Goal: Information Seeking & Learning: Compare options

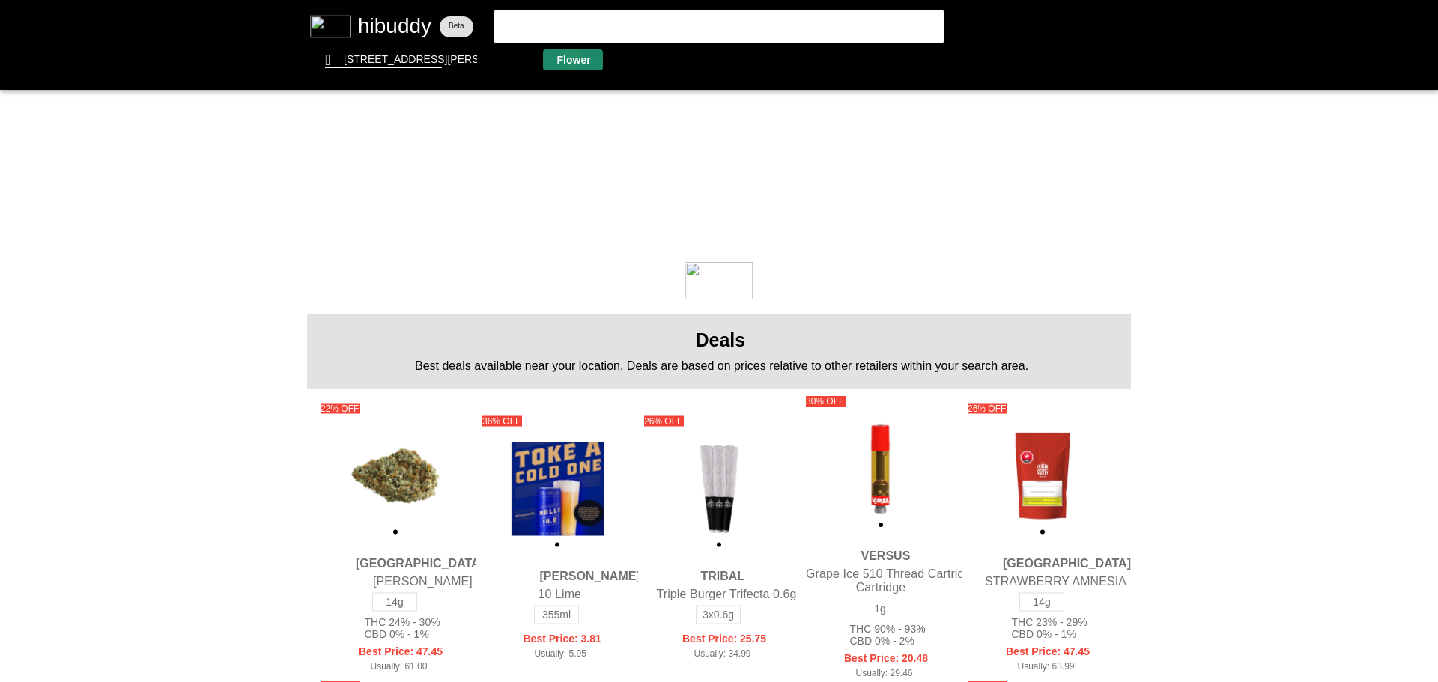
click at [571, 58] on flt-glass-pane at bounding box center [719, 341] width 1438 height 682
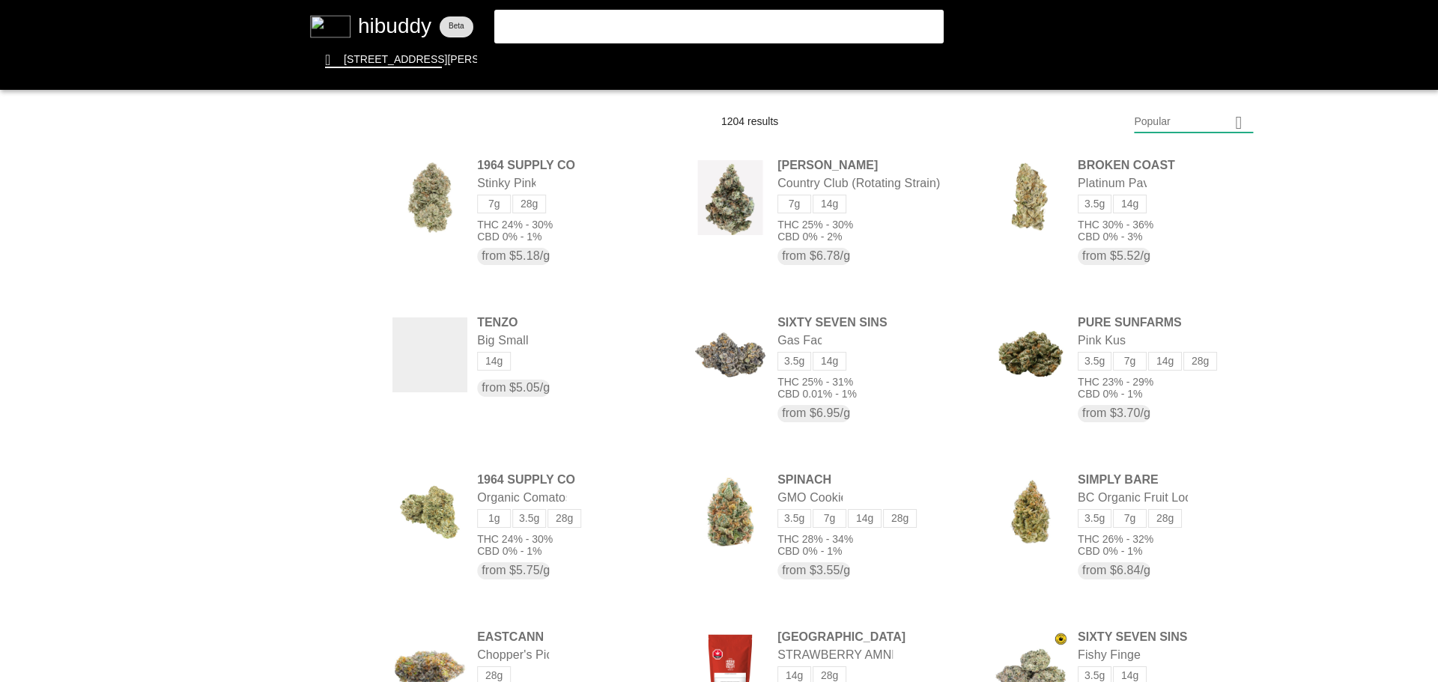
click at [1160, 120] on flt-glass-pane at bounding box center [719, 341] width 1438 height 682
click at [1169, 530] on flt-glass-pane at bounding box center [719, 341] width 1438 height 682
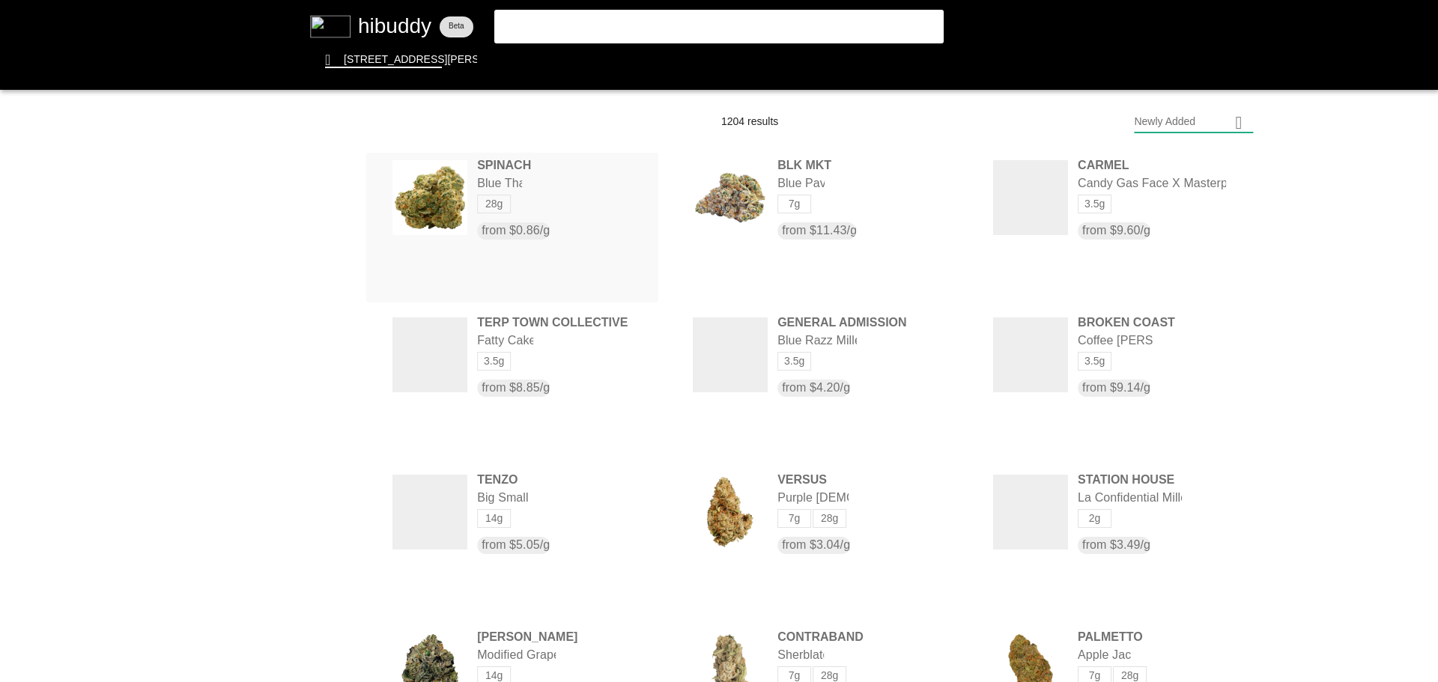
click at [544, 232] on flt-glass-pane at bounding box center [719, 341] width 1438 height 682
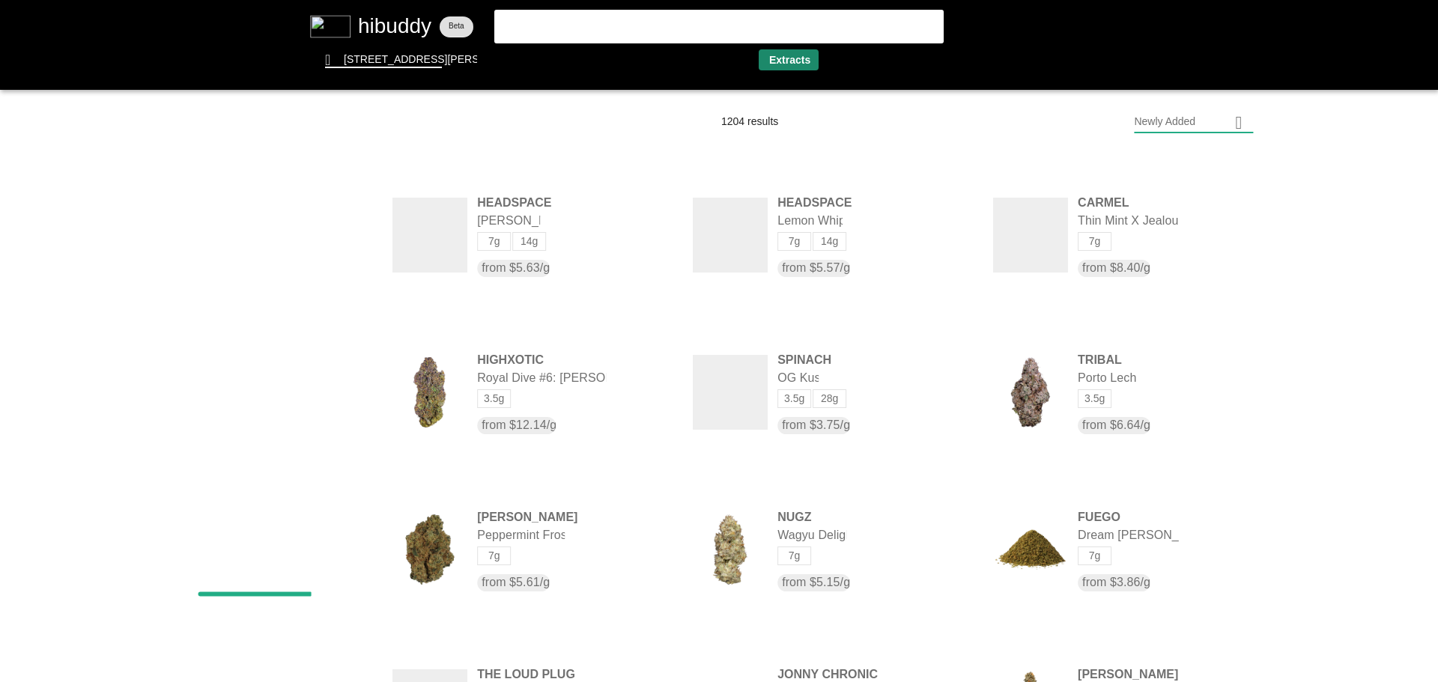
click at [789, 55] on flt-glass-pane at bounding box center [719, 341] width 1438 height 682
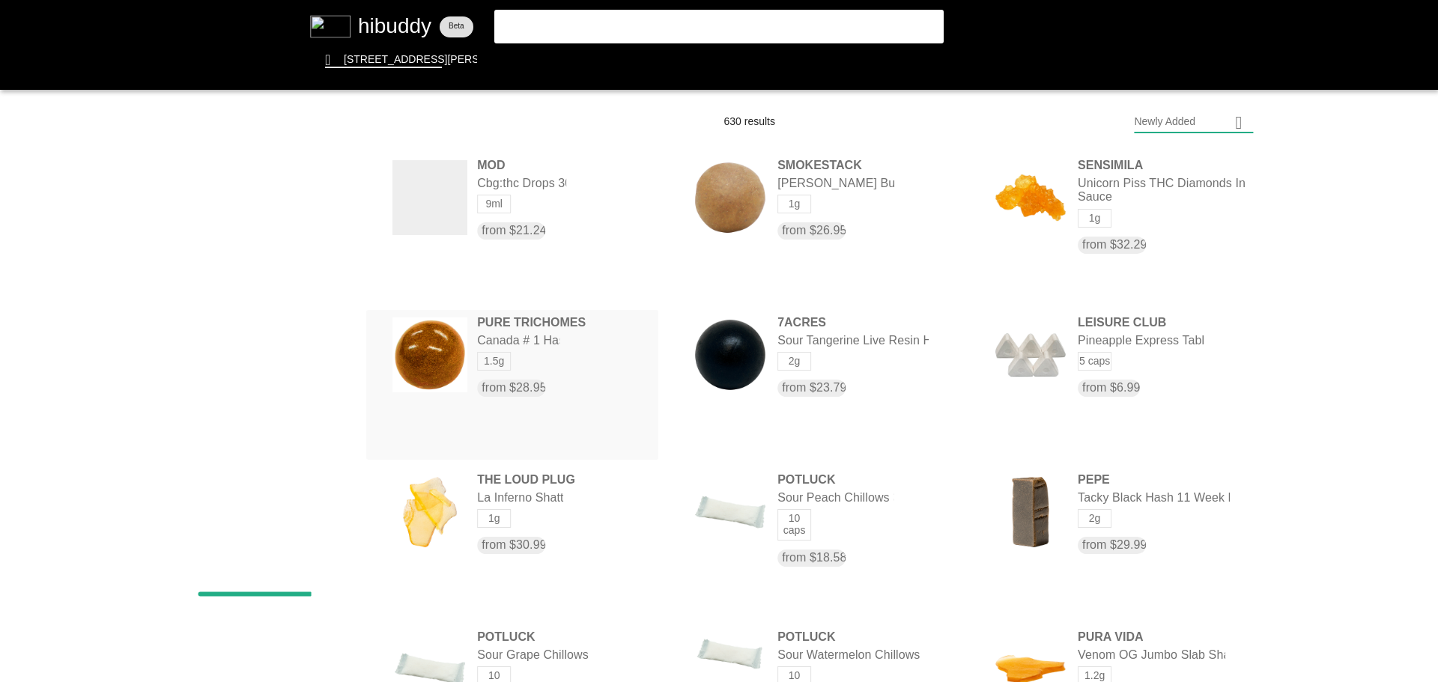
click at [569, 356] on flt-glass-pane at bounding box center [719, 341] width 1438 height 682
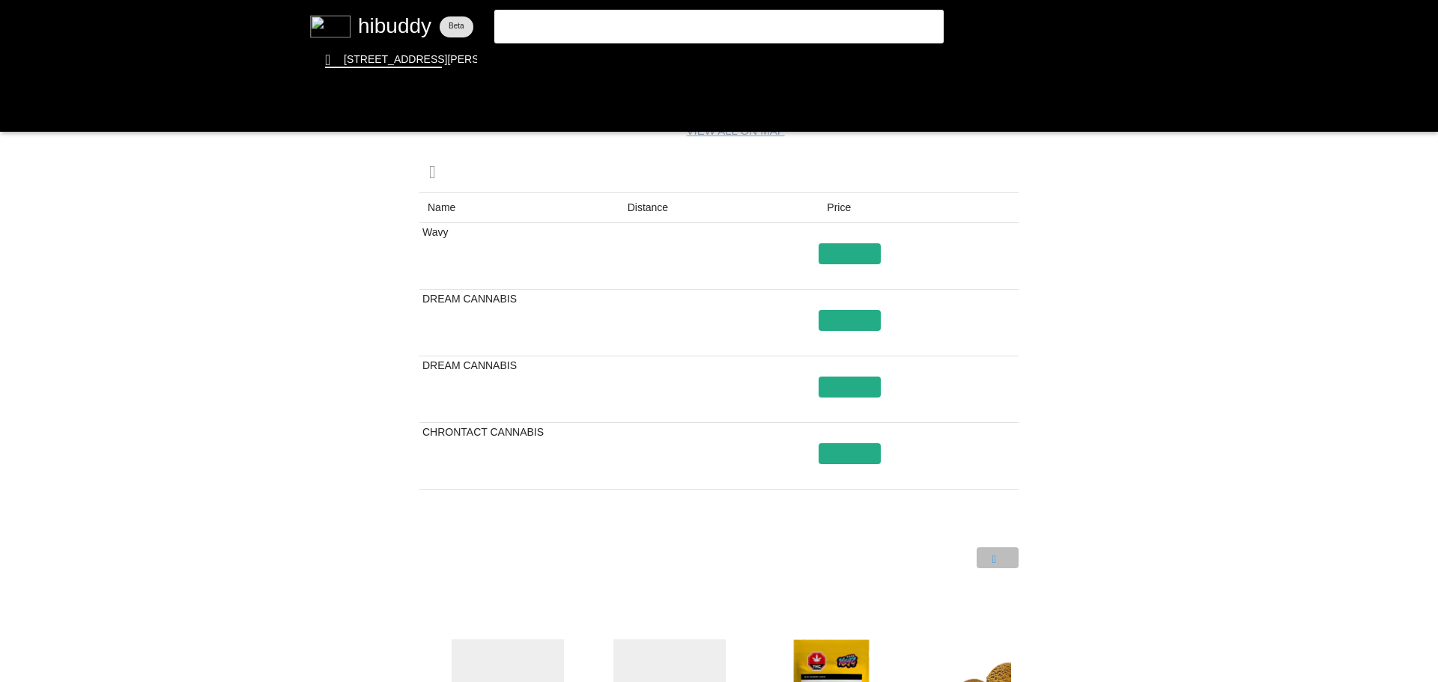
click at [997, 566] on flt-glass-pane at bounding box center [719, 341] width 1438 height 682
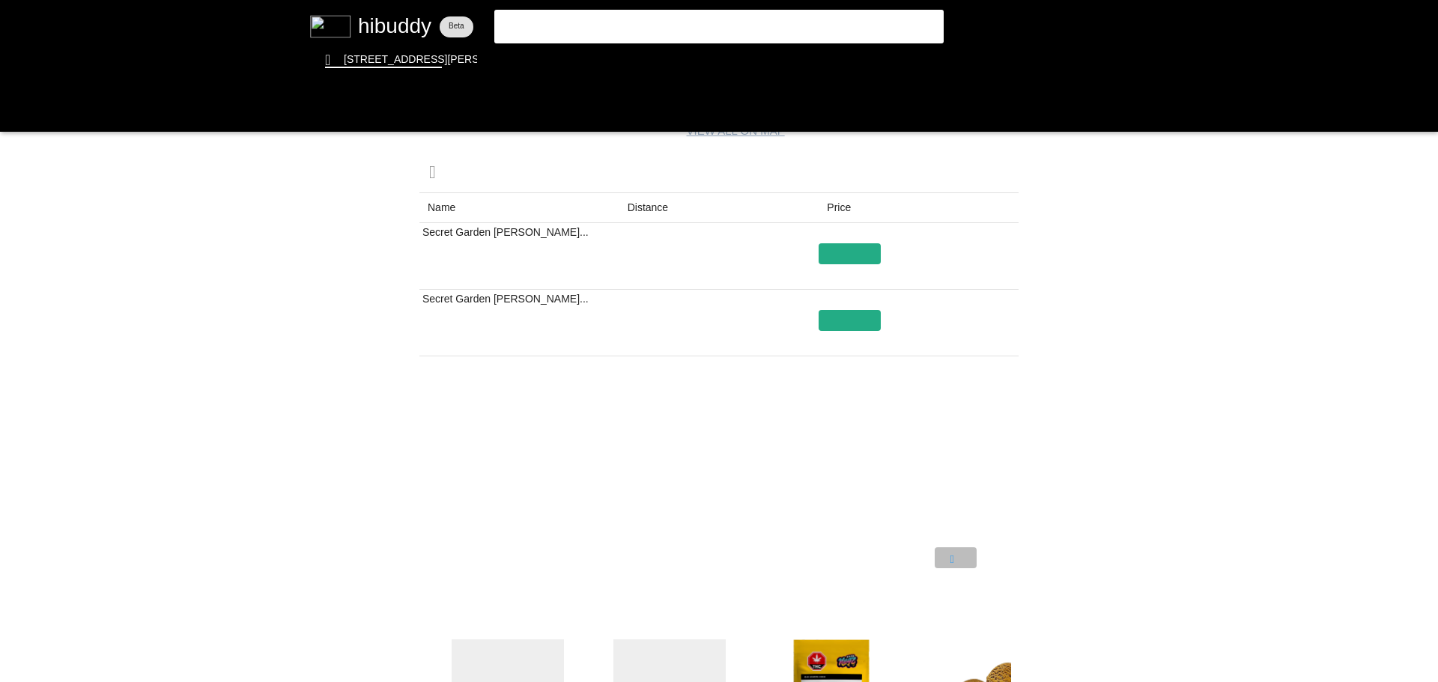
click at [953, 556] on flt-glass-pane at bounding box center [719, 341] width 1438 height 682
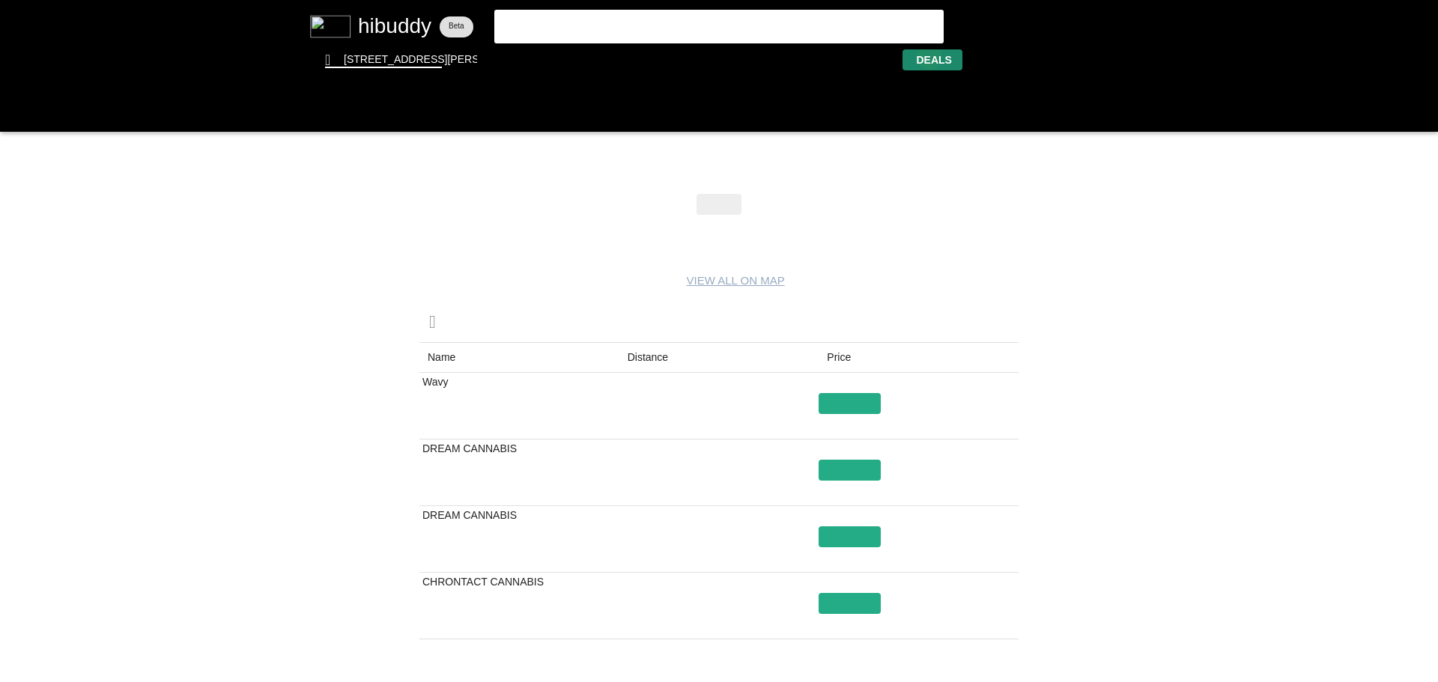
click at [929, 57] on flt-glass-pane at bounding box center [719, 341] width 1438 height 682
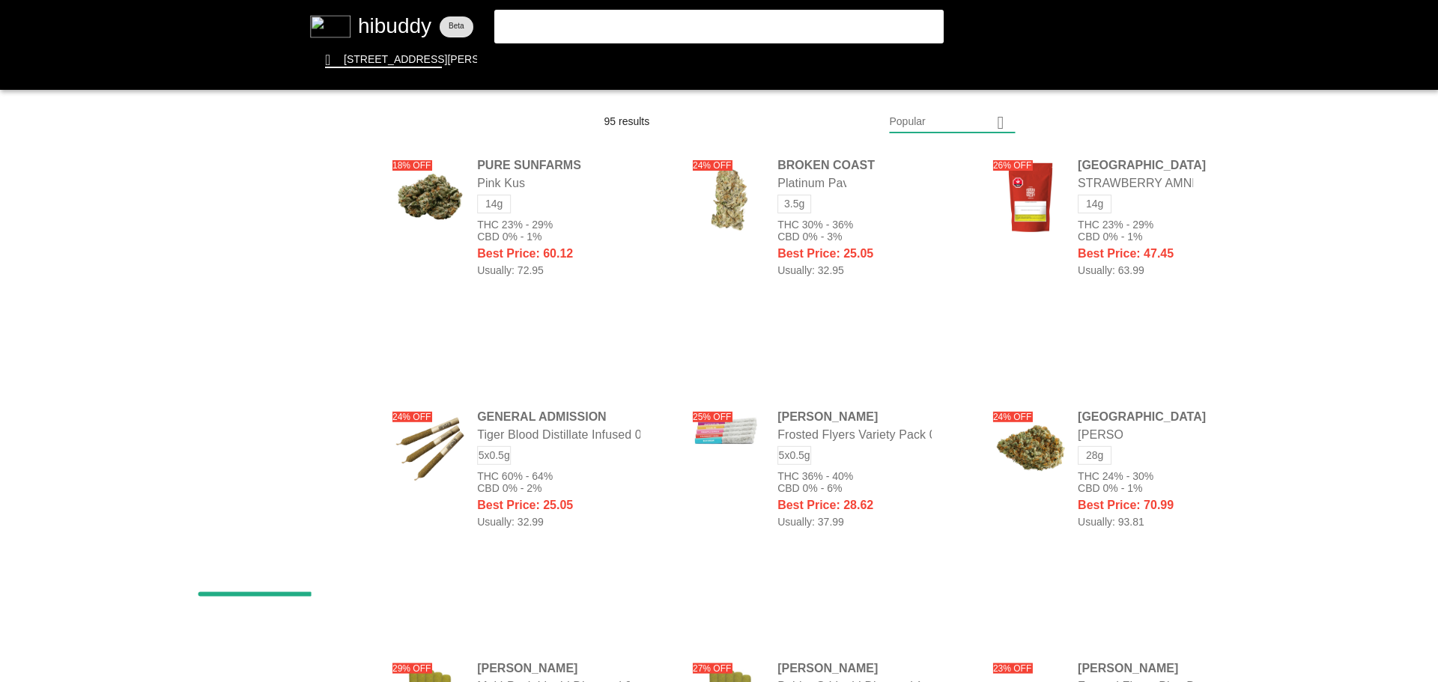
click at [321, 541] on flt-glass-pane at bounding box center [719, 341] width 1438 height 682
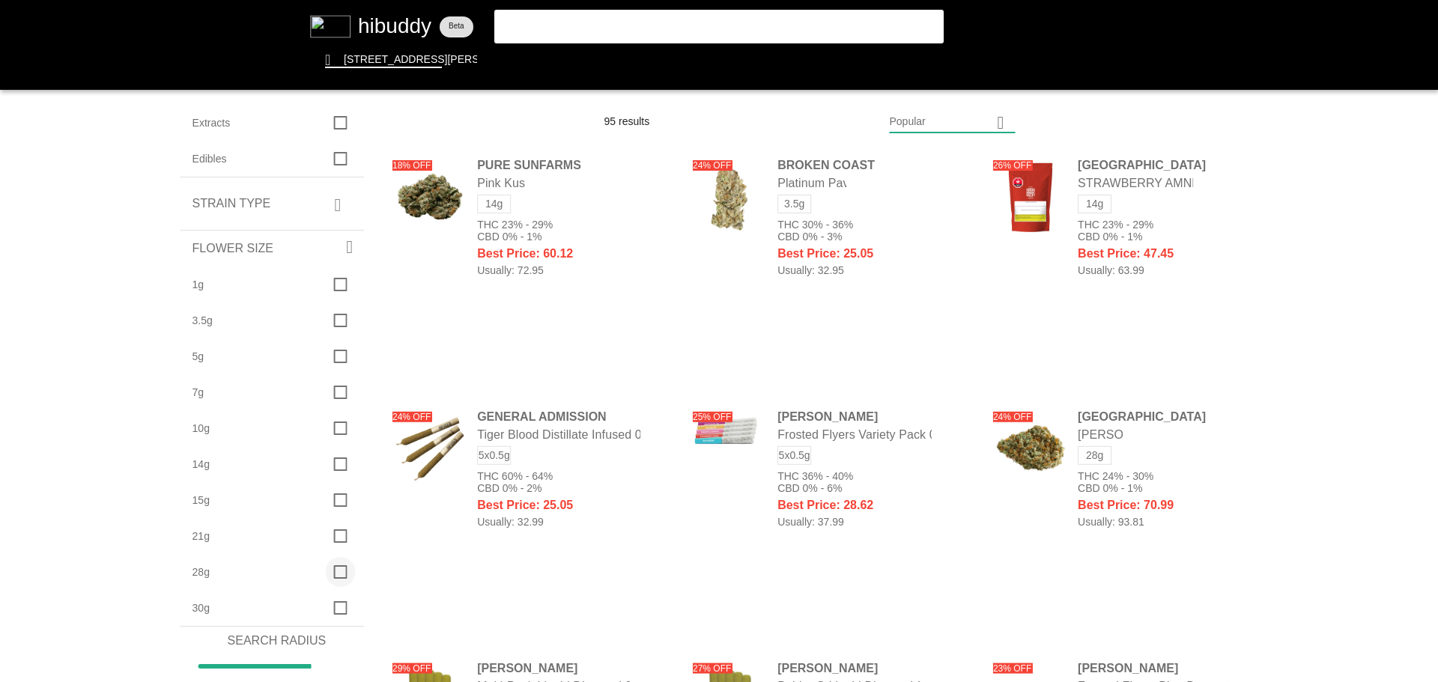
click at [343, 570] on flt-glass-pane at bounding box center [719, 341] width 1438 height 682
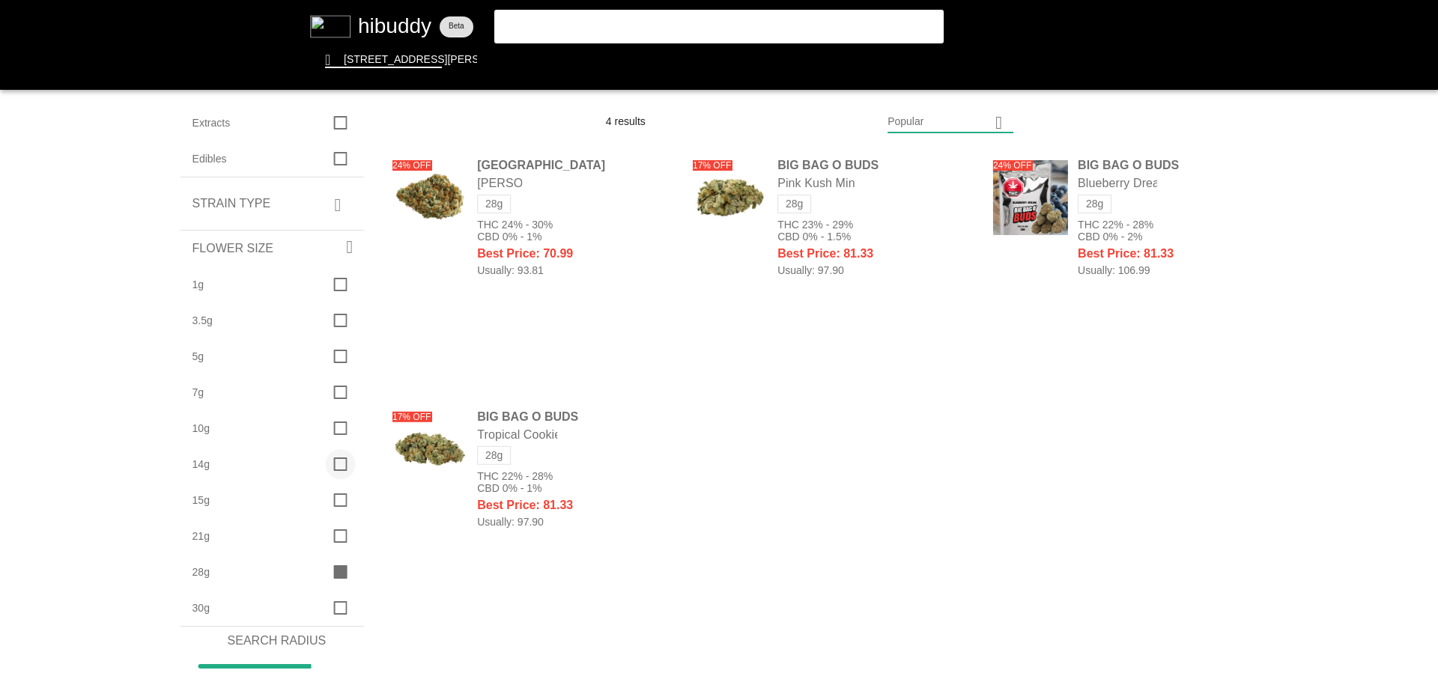
click at [339, 464] on flt-glass-pane at bounding box center [719, 341] width 1438 height 682
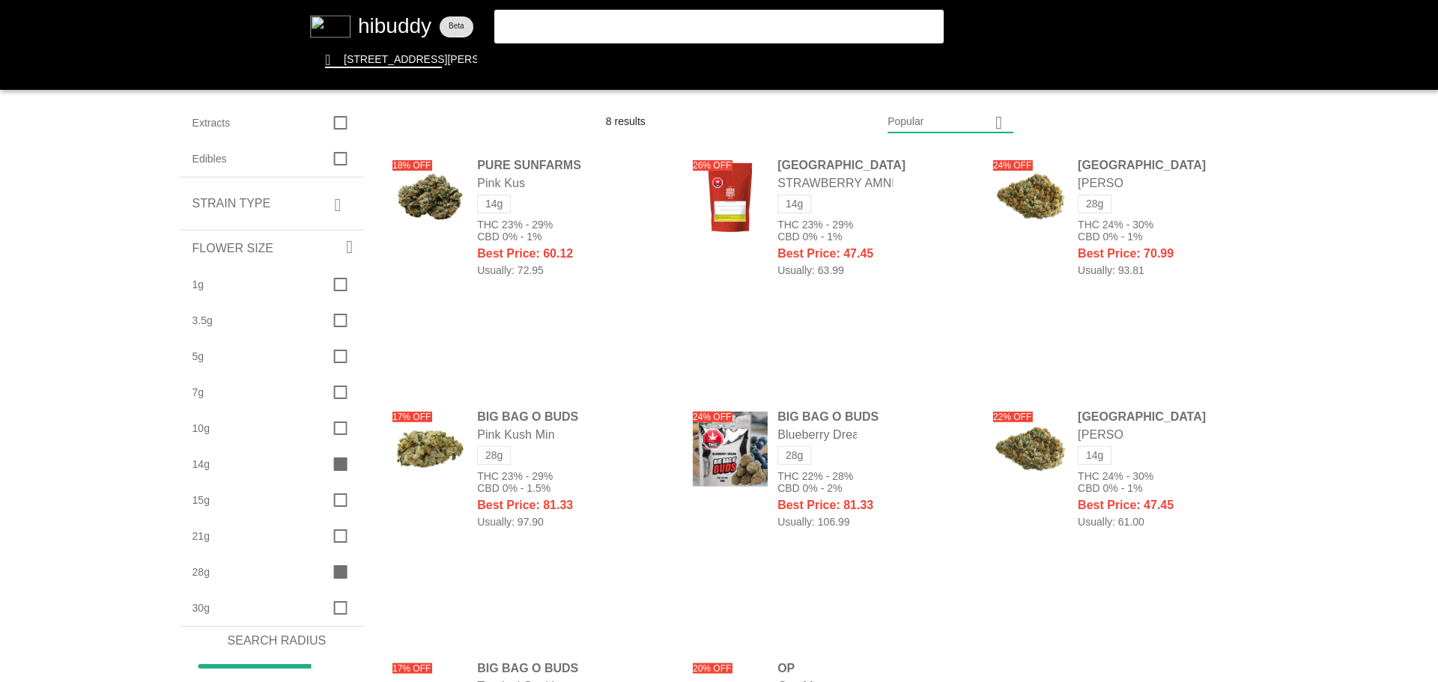
click at [333, 263] on flt-glass-pane at bounding box center [719, 341] width 1438 height 682
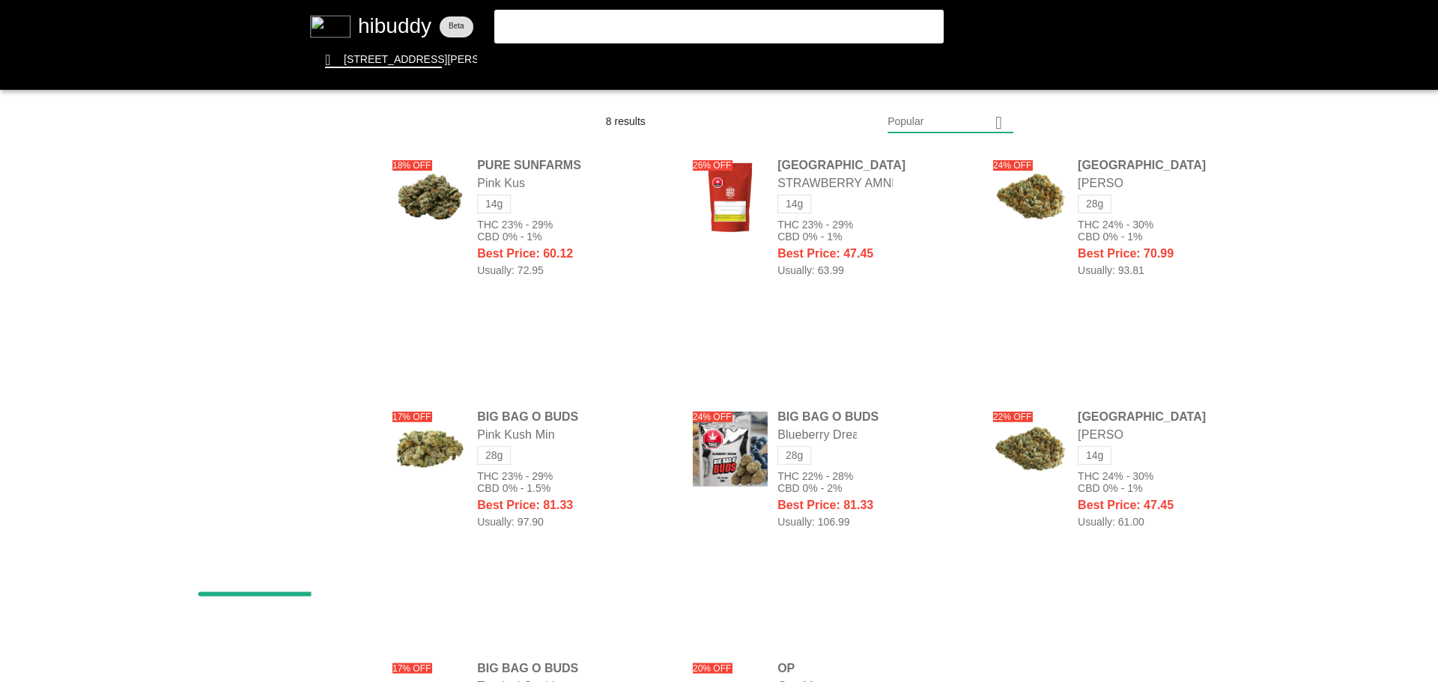
click at [333, 303] on flt-glass-pane at bounding box center [719, 341] width 1438 height 682
click at [333, 302] on flt-glass-pane at bounding box center [719, 341] width 1438 height 682
click at [914, 56] on flt-glass-pane at bounding box center [719, 341] width 1438 height 682
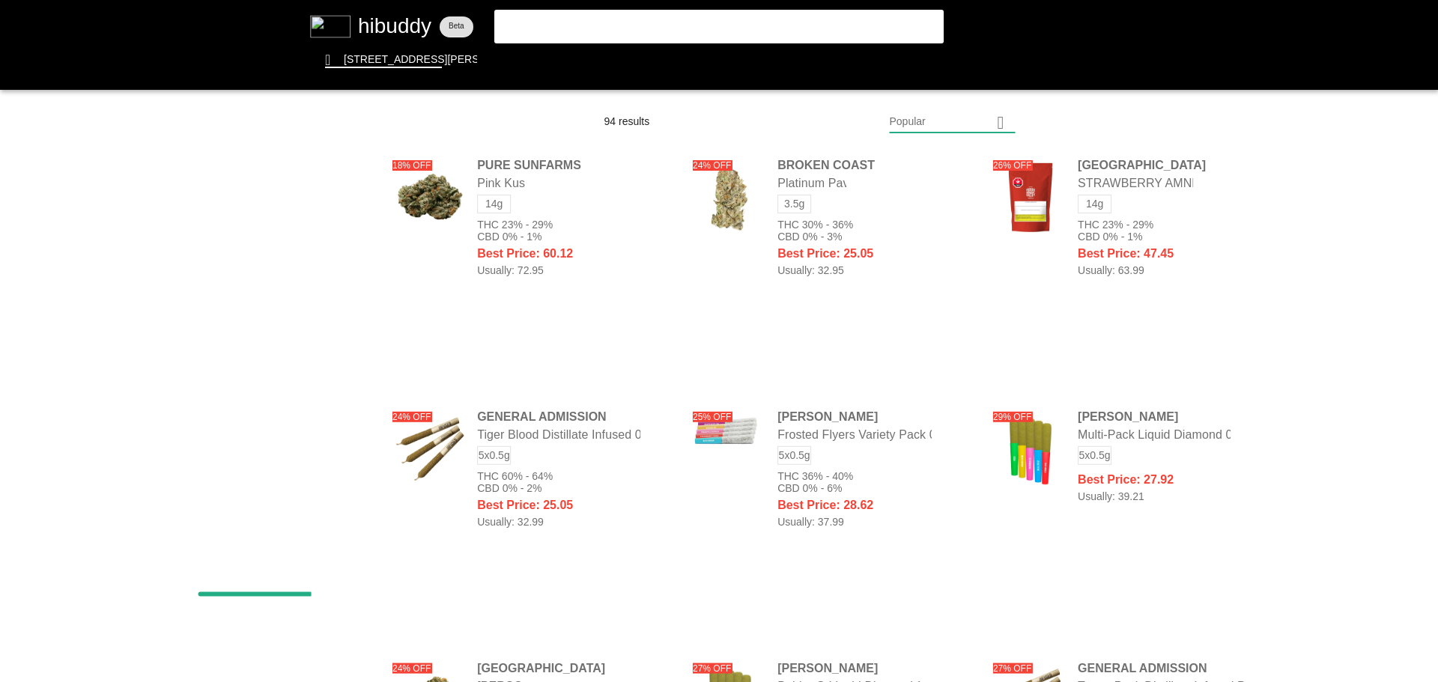
click at [340, 414] on flt-glass-pane at bounding box center [719, 341] width 1438 height 682
